Goal: Check status: Check status

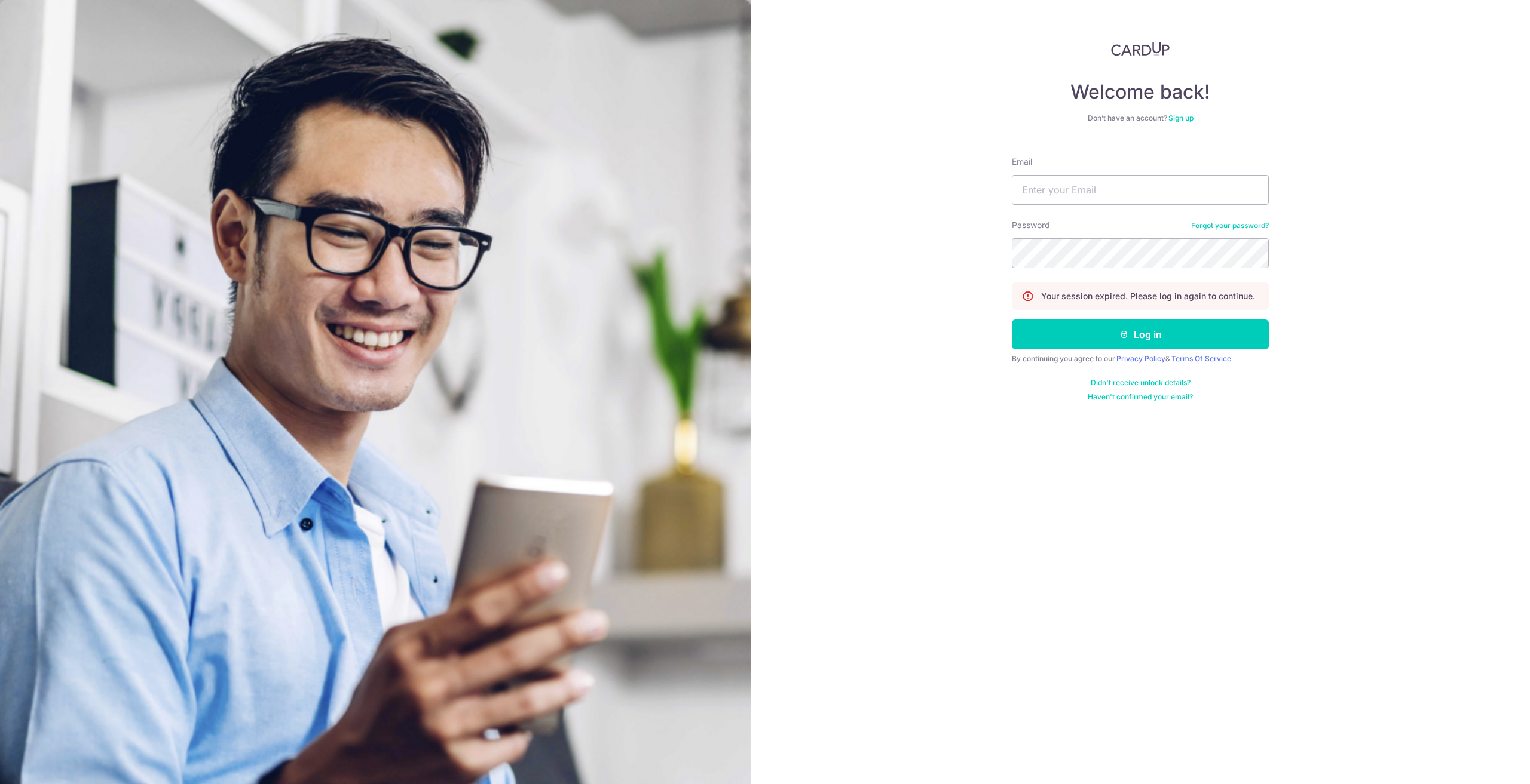
click at [1080, 210] on form "Email Password Forgot your password? Your session expired. Please log in again …" at bounding box center [1140, 274] width 257 height 255
drag, startPoint x: 1082, startPoint y: 193, endPoint x: 1082, endPoint y: 205, distance: 12.0
click at [1082, 193] on input "Email" at bounding box center [1140, 190] width 257 height 30
type input "[EMAIL_ADDRESS][DOMAIN_NAME]"
click at [1012, 320] on button "Log in" at bounding box center [1140, 335] width 257 height 30
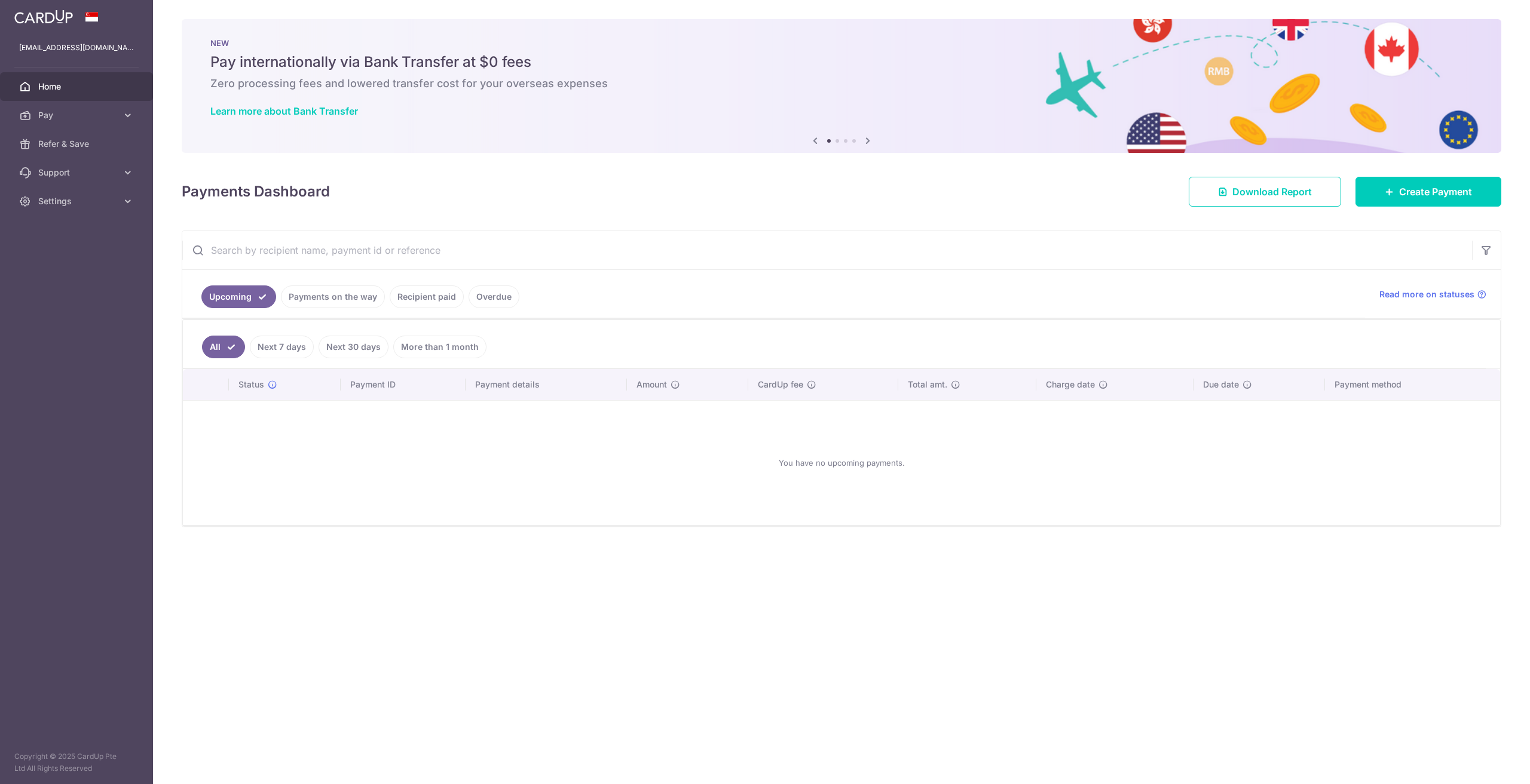
click at [363, 294] on link "Payments on the way" at bounding box center [333, 297] width 104 height 22
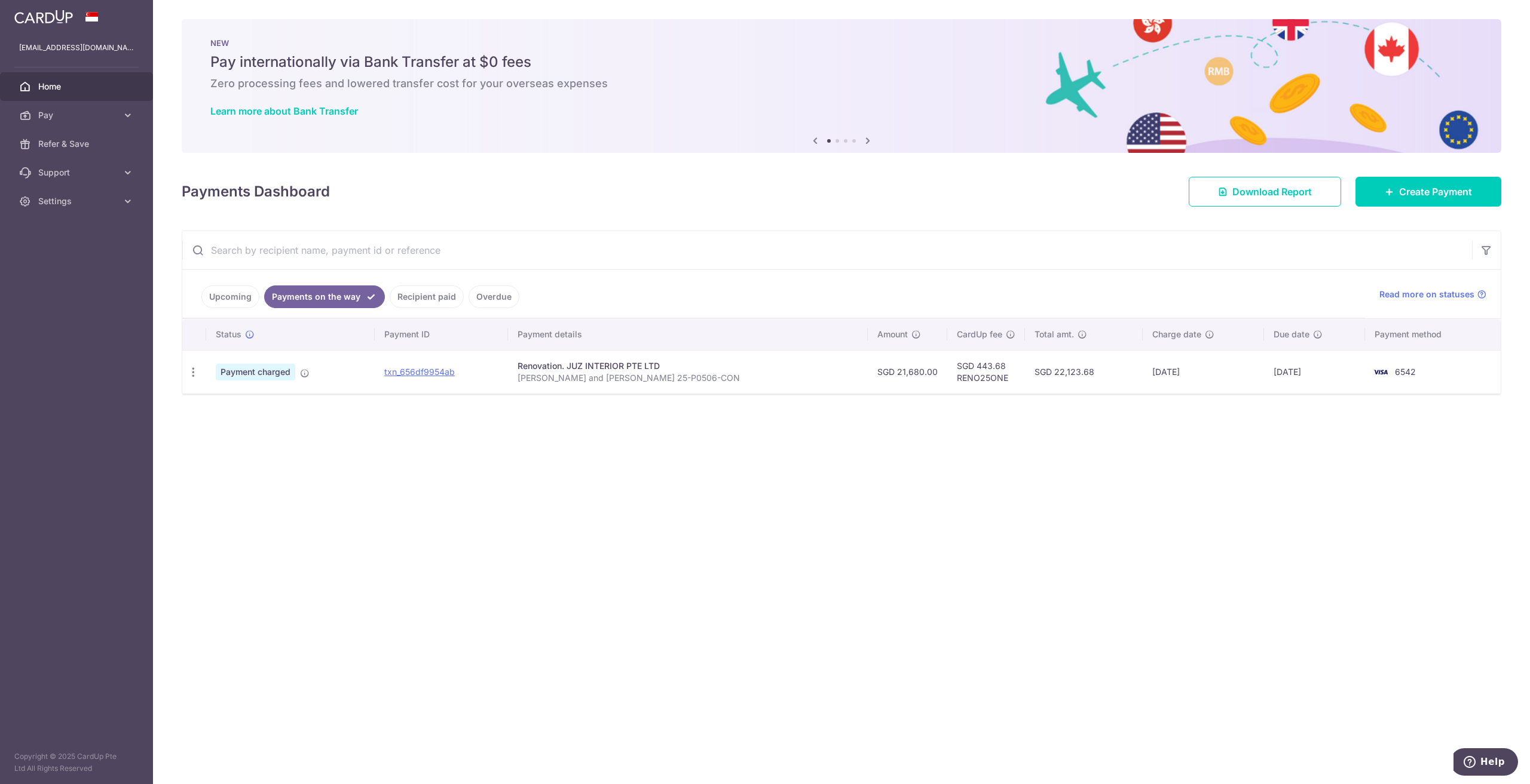
click at [417, 291] on link "Recipient paid" at bounding box center [426, 297] width 74 height 22
click at [363, 296] on link "Payments on the way" at bounding box center [316, 297] width 104 height 22
click at [410, 291] on link "Recipient paid" at bounding box center [426, 297] width 74 height 22
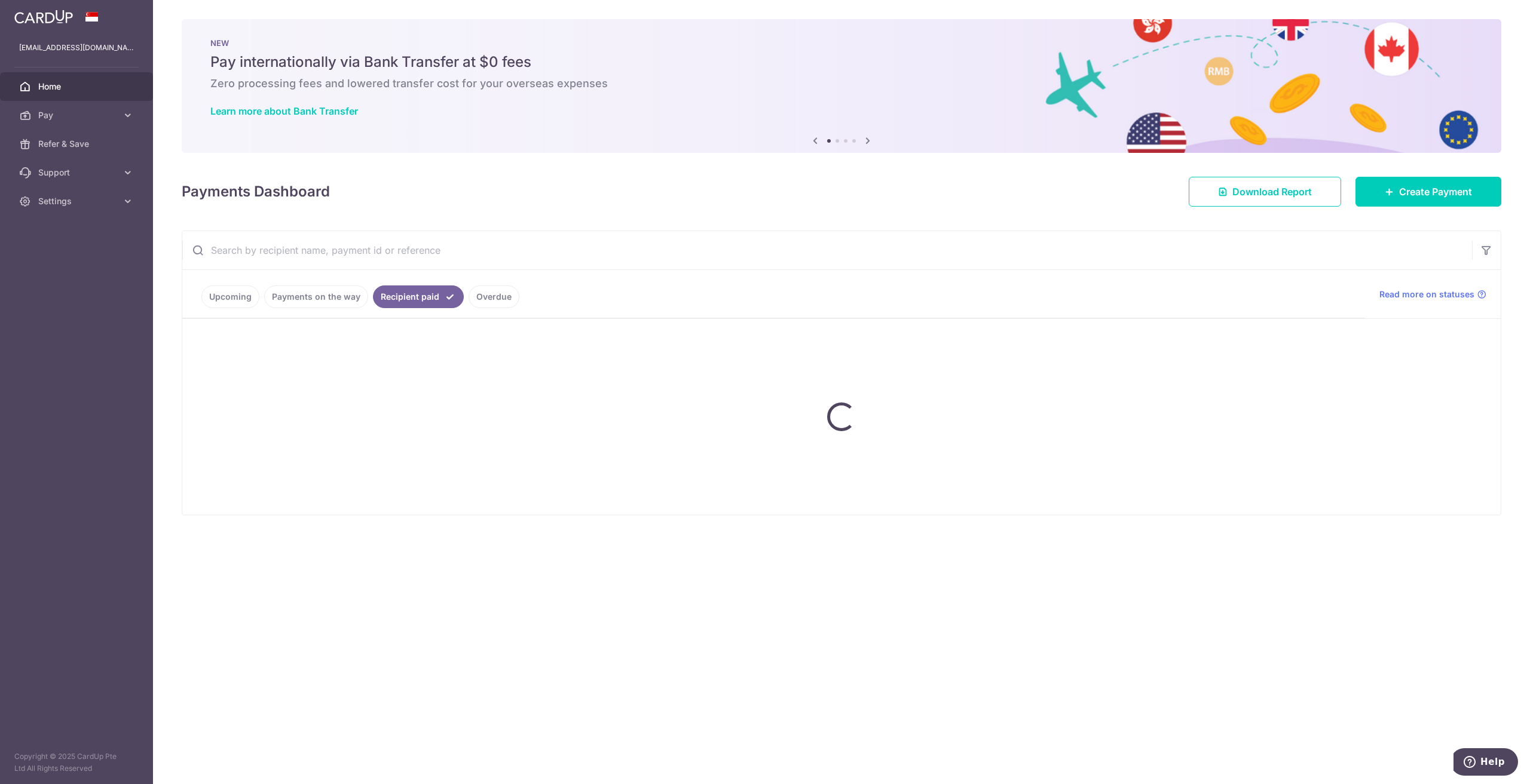
click at [336, 293] on link "Payments on the way" at bounding box center [316, 297] width 104 height 22
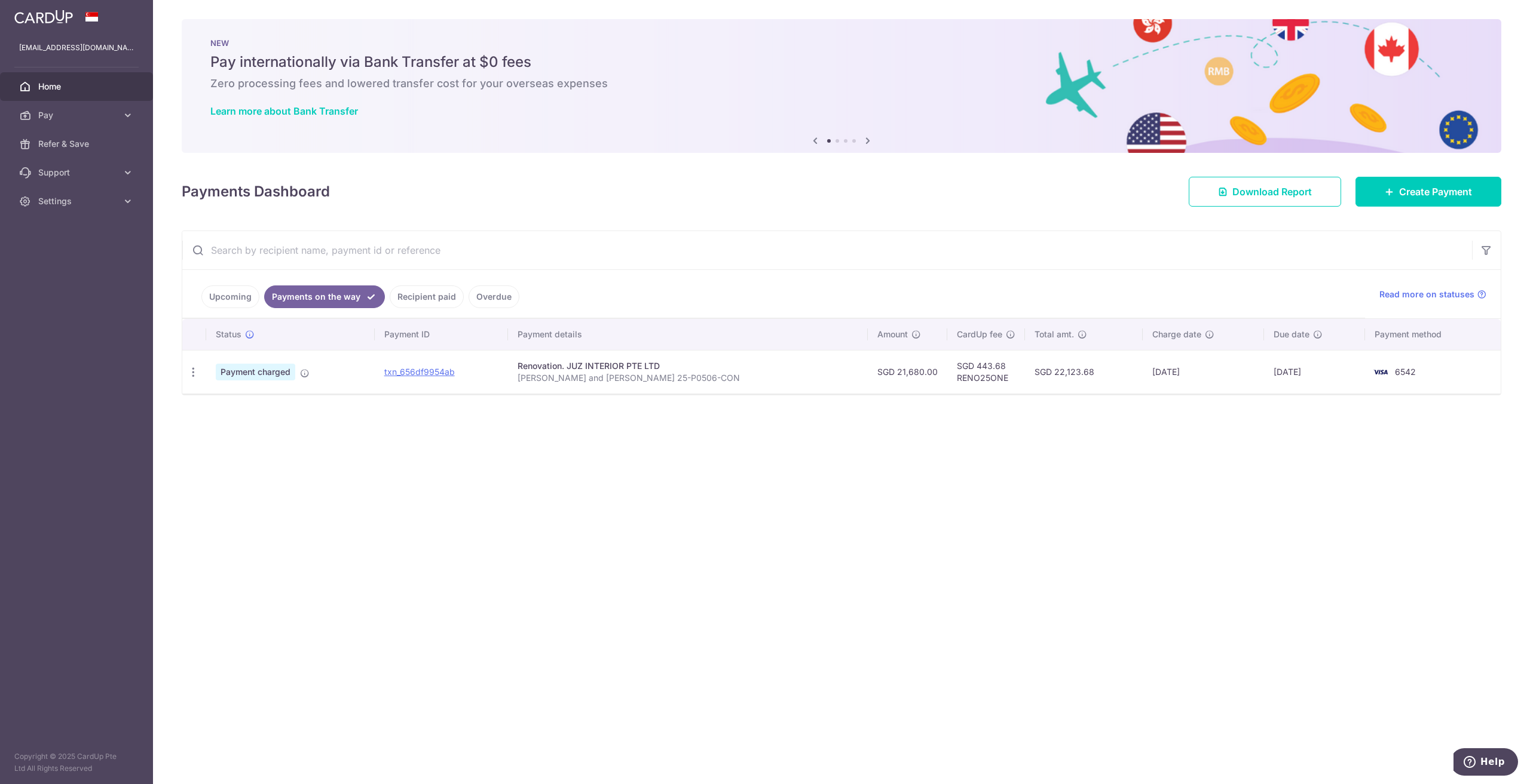
click at [418, 285] on link "Recipient paid" at bounding box center [426, 297] width 74 height 22
click at [348, 291] on link "Payments on the way" at bounding box center [316, 297] width 104 height 22
click at [413, 290] on link "Recipient paid" at bounding box center [426, 297] width 74 height 22
click at [361, 294] on link "Payments on the way" at bounding box center [316, 297] width 104 height 22
click at [450, 369] on link "txn_656df9954ab" at bounding box center [420, 372] width 70 height 10
